Goal: Transaction & Acquisition: Purchase product/service

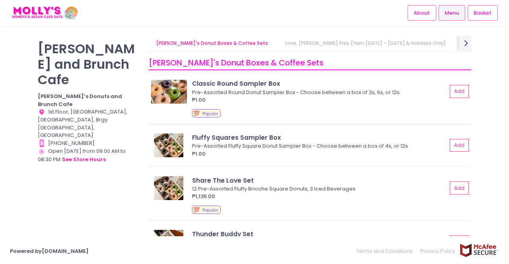
click at [289, 112] on div "💯 Popular" at bounding box center [330, 114] width 277 height 11
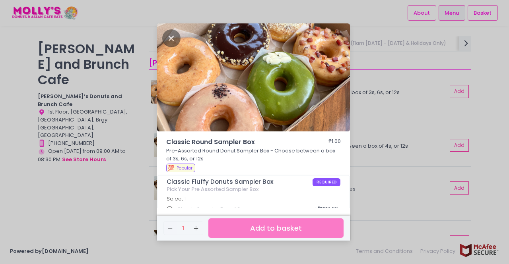
scroll to position [79, 0]
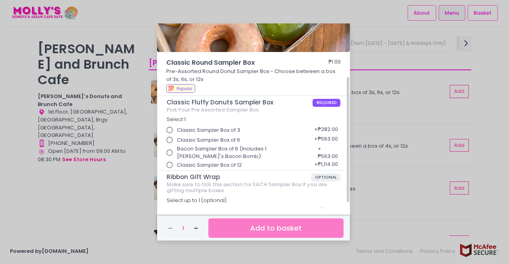
click at [174, 149] on input "Bacon Sampler Box of 6 (Includes 1 [PERSON_NAME]'s Bacon Bomb)" at bounding box center [169, 152] width 15 height 15
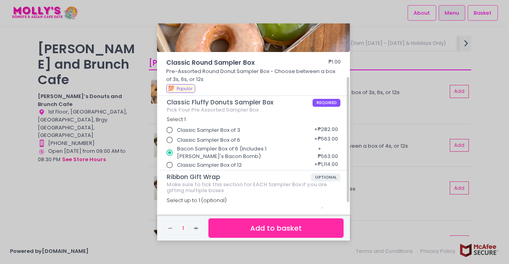
click at [170, 134] on input "Classic Sampler Box of 6" at bounding box center [169, 140] width 15 height 15
radio input "true"
radio input "false"
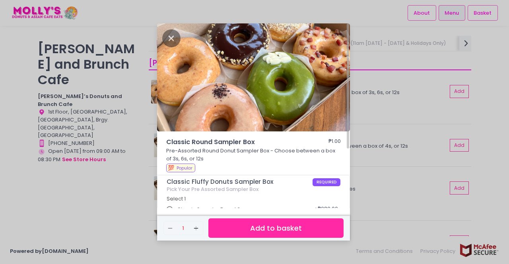
scroll to position [40, 0]
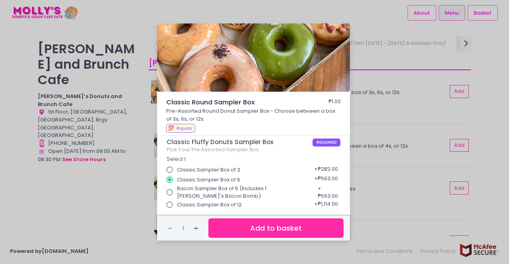
click at [417, 146] on div "Classic Round Sampler Box ₱1.00 Pre-Assorted Round Donut Sampler Box - Choose b…" at bounding box center [254, 132] width 509 height 264
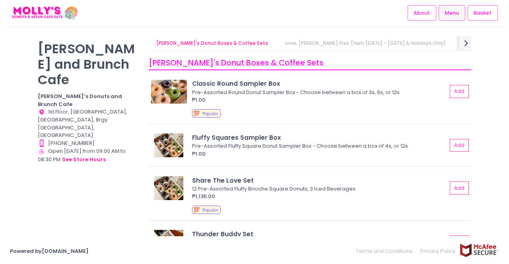
click at [256, 199] on div "₱1,135.00" at bounding box center [319, 197] width 255 height 8
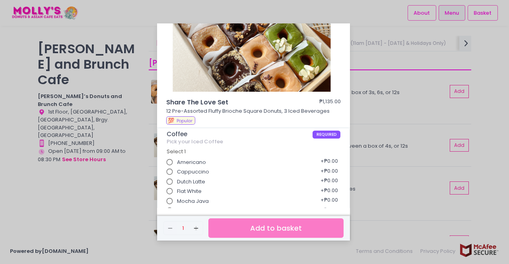
click at [383, 103] on div "Share The Love Set ₱1,135.00 12 Pre-Assorted Fluffy Brioche Square Donuts, 3 Ic…" at bounding box center [254, 132] width 509 height 264
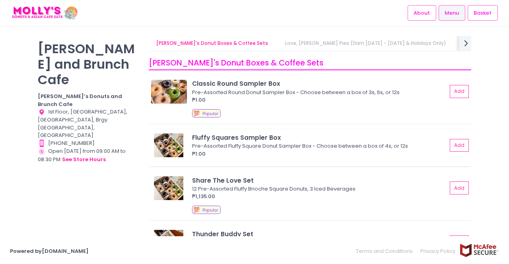
click at [274, 153] on div "₱1.00" at bounding box center [319, 154] width 255 height 8
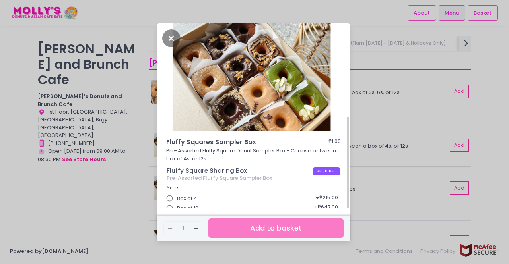
scroll to position [52, 0]
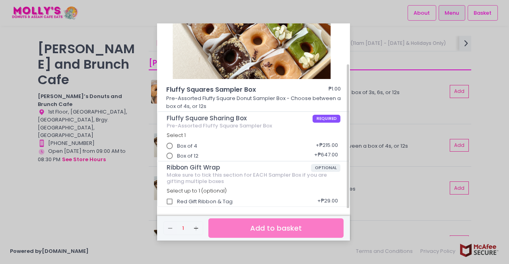
click at [172, 149] on input "Box of 12" at bounding box center [169, 156] width 15 height 15
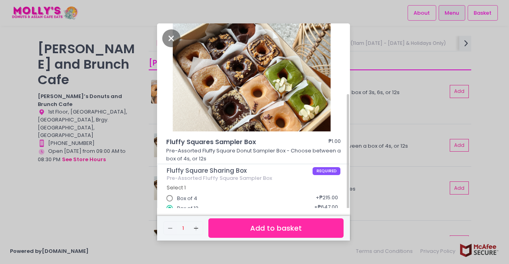
scroll to position [40, 0]
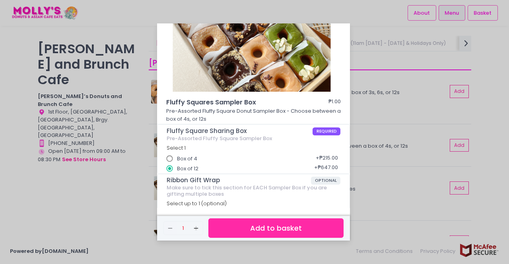
click at [409, 120] on div "Fluffy Squares Sampler Box ₱1.00 Pre-Assorted Fluffy Square Donut Sampler Box -…" at bounding box center [254, 132] width 509 height 264
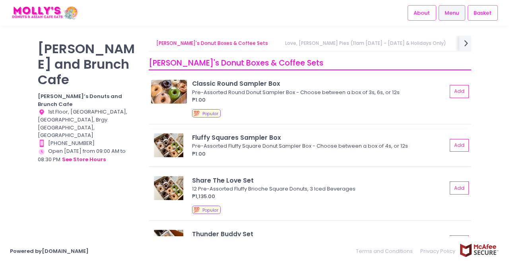
click at [279, 153] on div "₱1.00" at bounding box center [319, 154] width 255 height 8
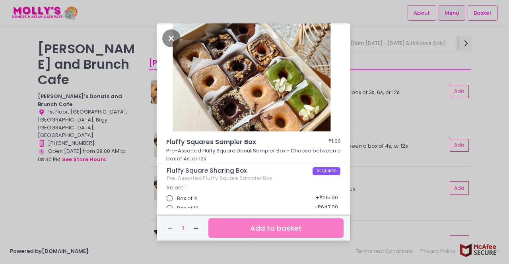
scroll to position [52, 0]
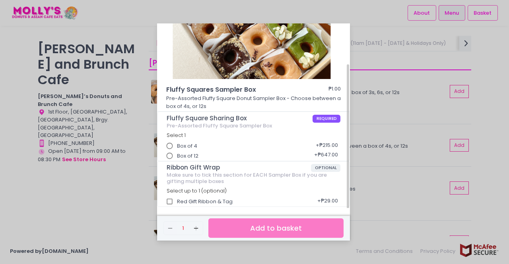
click at [181, 160] on label "Box of 12" at bounding box center [180, 156] width 37 height 15
click at [177, 160] on input "Box of 12" at bounding box center [169, 156] width 15 height 15
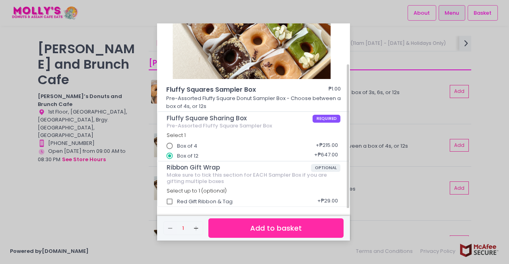
click at [508, 90] on div "Fluffy Squares Sampler Box ₱1.00 Pre-Assorted Fluffy Square Donut Sampler Box -…" at bounding box center [254, 132] width 509 height 264
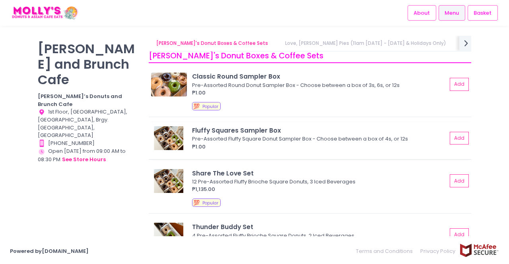
scroll to position [0, 0]
